Goal: Navigation & Orientation: Find specific page/section

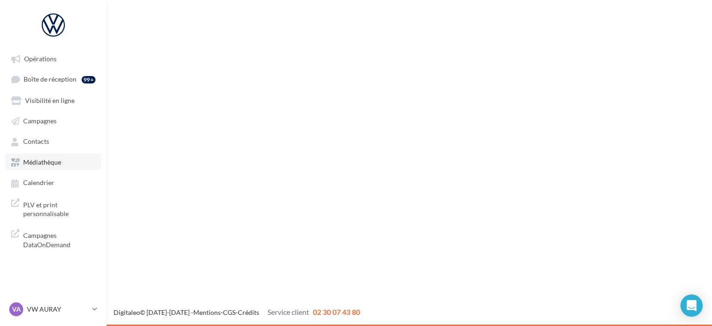
click at [23, 157] on link "Médiathèque" at bounding box center [54, 161] width 96 height 17
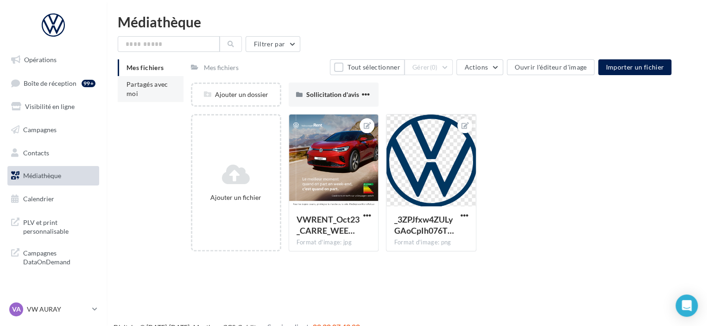
click at [154, 97] on li "Partagés avec moi" at bounding box center [151, 89] width 66 height 26
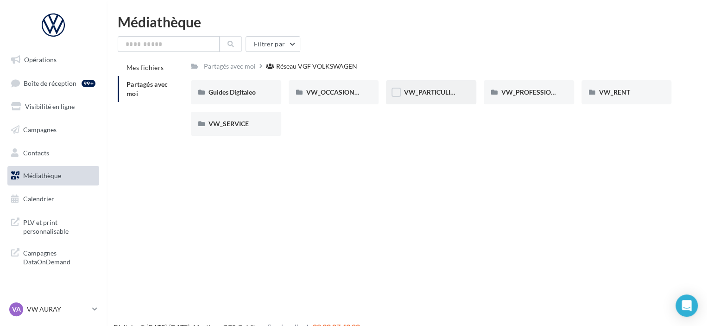
click at [445, 90] on span "VW_PARTICULIERS" at bounding box center [433, 92] width 58 height 8
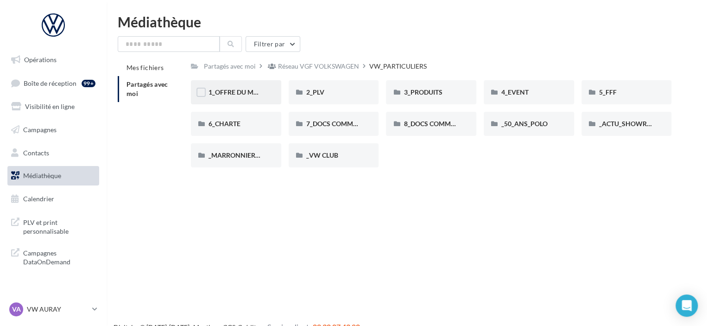
click at [216, 98] on div "1_OFFRE DU MOIS" at bounding box center [236, 92] width 90 height 24
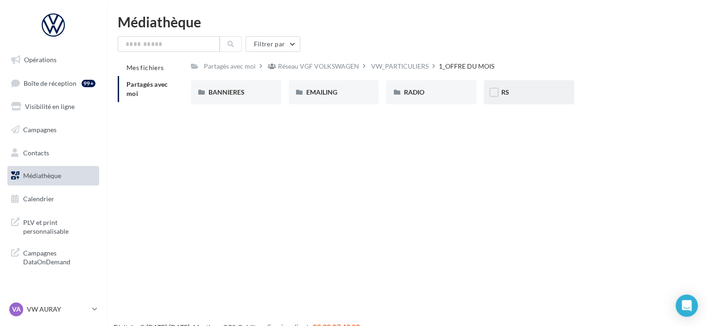
click at [521, 90] on div "RS" at bounding box center [529, 92] width 55 height 9
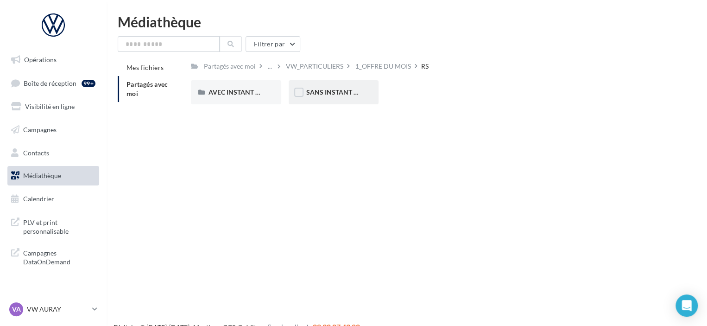
click at [330, 93] on span "SANS INSTANT VW" at bounding box center [335, 92] width 59 height 8
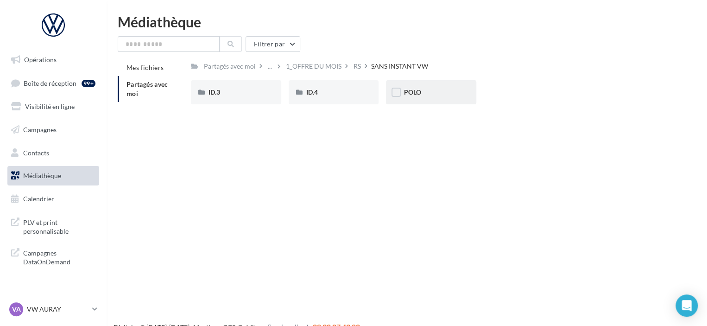
click at [431, 93] on div "POLO" at bounding box center [431, 92] width 55 height 9
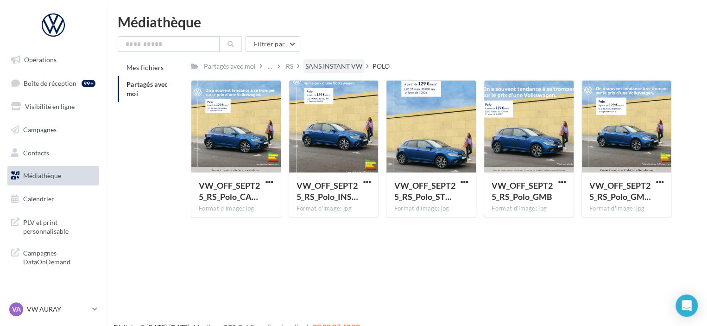
click at [332, 65] on div "SANS INSTANT VW" at bounding box center [334, 66] width 57 height 9
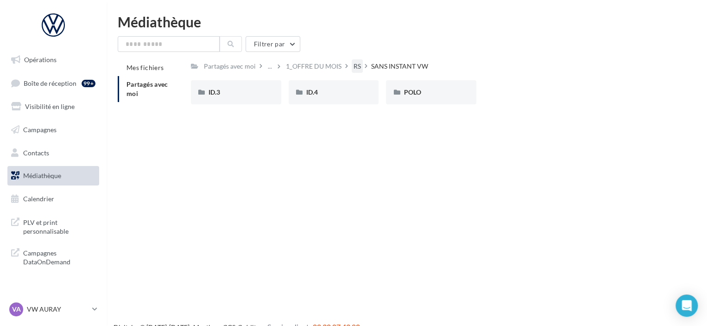
click at [357, 67] on div "RS" at bounding box center [357, 66] width 7 height 9
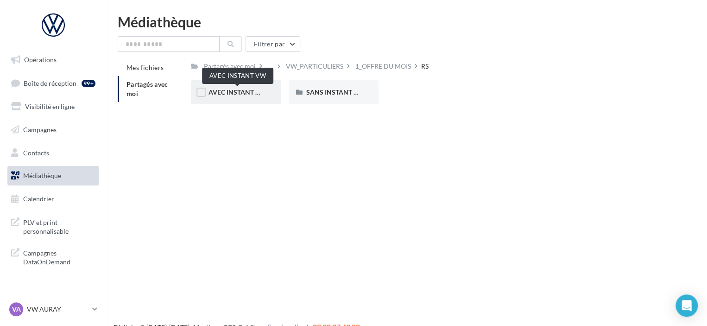
click at [245, 94] on span "AVEC INSTANT VW" at bounding box center [238, 92] width 58 height 8
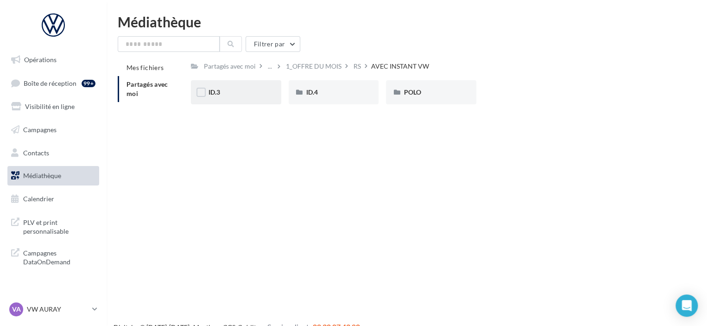
click at [256, 95] on div "ID.3" at bounding box center [236, 92] width 55 height 9
